Goal: Task Accomplishment & Management: Manage account settings

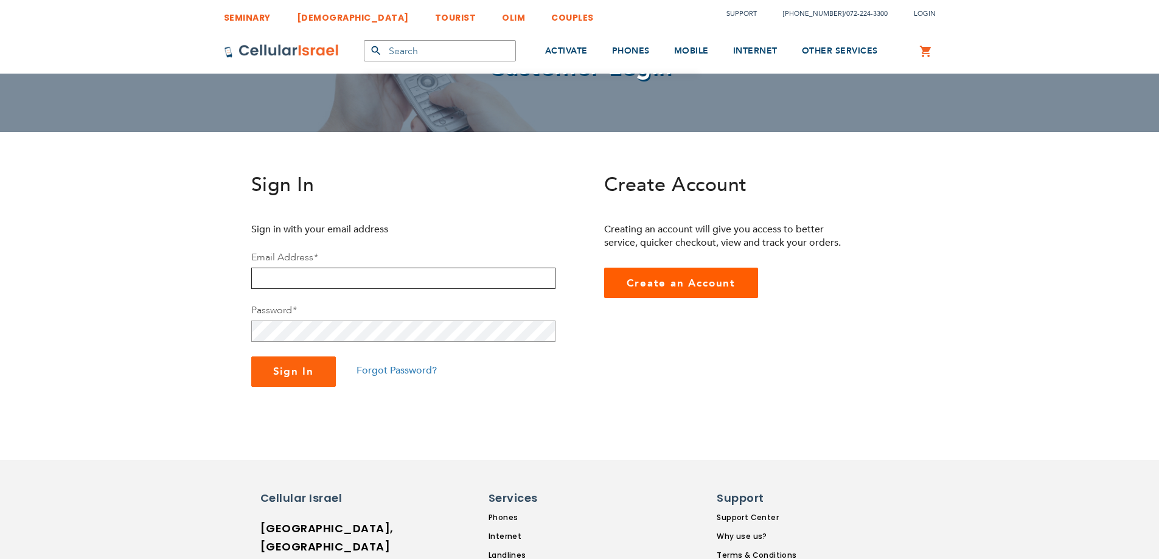
click at [361, 279] on input "email" at bounding box center [403, 278] width 304 height 21
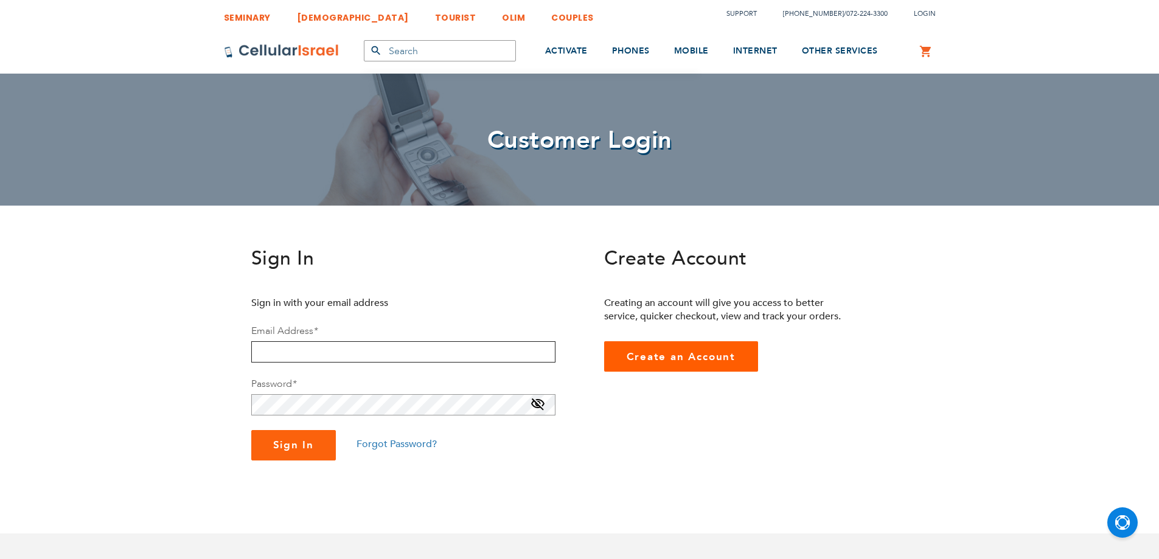
type input "[EMAIL_ADDRESS][DOMAIN_NAME]"
click at [280, 454] on button "Sign In" at bounding box center [293, 445] width 85 height 30
type input "[EMAIL_ADDRESS][DOMAIN_NAME]"
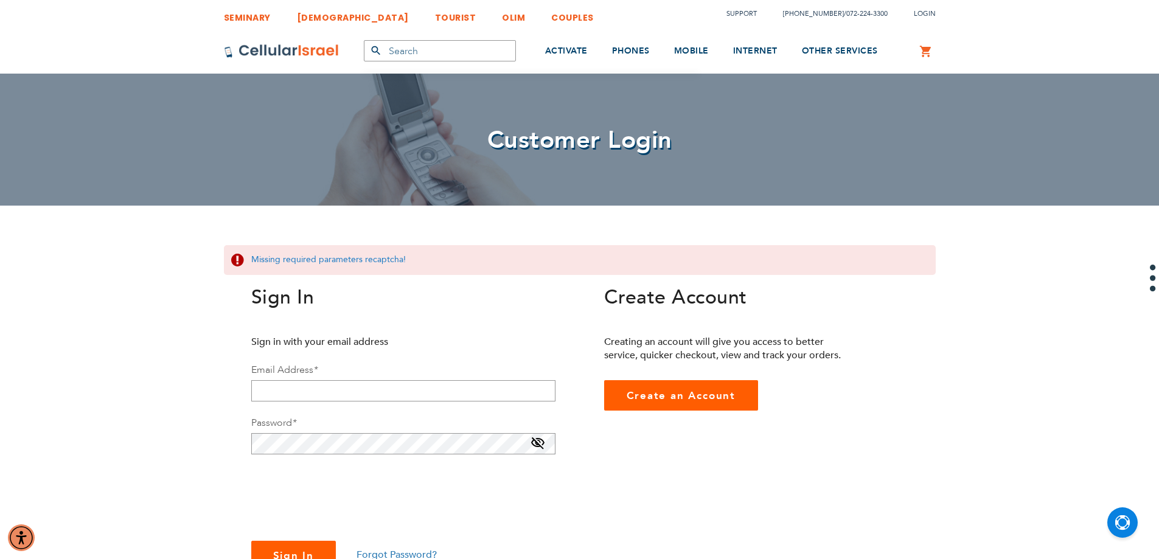
checkbox input "true"
type input "[EMAIL_ADDRESS][DOMAIN_NAME]"
click at [283, 550] on span "Sign In" at bounding box center [293, 556] width 41 height 14
